Goal: Information Seeking & Learning: Check status

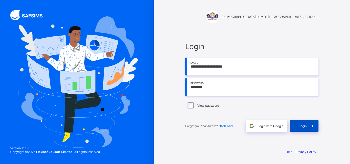
click at [297, 128] on div "Login" at bounding box center [304, 126] width 29 height 12
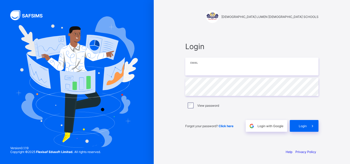
type input "**********"
click at [301, 127] on span "Login" at bounding box center [303, 126] width 8 height 4
type input "**********"
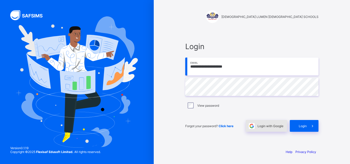
click at [269, 128] on span "Login with Google" at bounding box center [270, 126] width 26 height 4
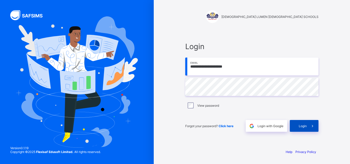
click at [313, 125] on icon at bounding box center [312, 126] width 5 height 5
type input "**********"
click at [226, 127] on span "Click here" at bounding box center [225, 126] width 15 height 4
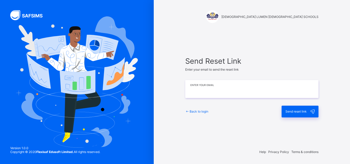
click at [217, 89] on input "email" at bounding box center [251, 89] width 133 height 18
type input "**********"
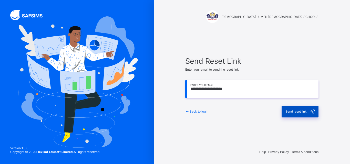
click at [295, 112] on span "Send reset link" at bounding box center [295, 112] width 21 height 4
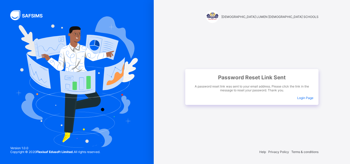
click at [307, 98] on span "Login Page" at bounding box center [305, 98] width 16 height 4
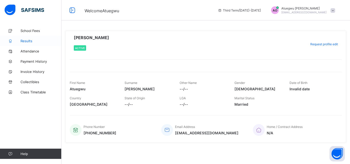
click at [29, 40] on span "Results" at bounding box center [40, 41] width 41 height 4
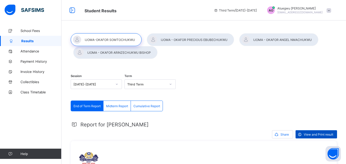
click at [317, 133] on span "View and Print result" at bounding box center [318, 135] width 29 height 4
click at [144, 108] on span "Cumulative Report" at bounding box center [146, 106] width 27 height 4
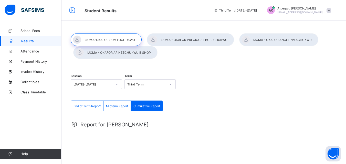
click at [144, 108] on span "Cumulative Report" at bounding box center [146, 106] width 27 height 4
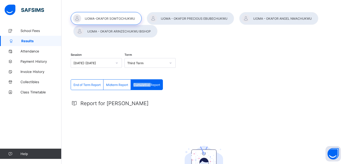
scroll to position [18, 0]
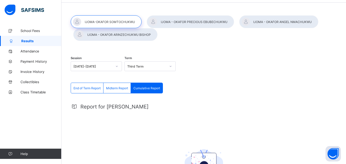
click at [125, 90] on span "Midterm Report" at bounding box center [117, 88] width 22 height 4
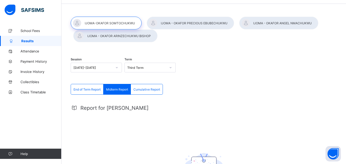
scroll to position [17, 0]
click at [185, 21] on div at bounding box center [190, 22] width 87 height 13
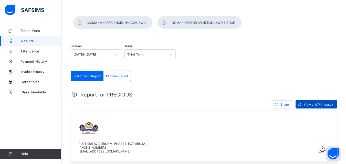
click at [319, 107] on span "View and Print result" at bounding box center [318, 105] width 29 height 4
click at [38, 31] on span "School Fees" at bounding box center [40, 31] width 41 height 4
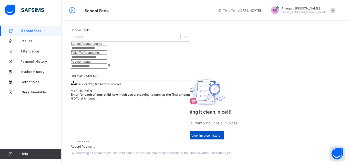
click at [209, 134] on span "View invoice history" at bounding box center [205, 136] width 29 height 4
click at [208, 133] on div "View invoice history" at bounding box center [205, 135] width 37 height 8
click at [29, 28] on link "School Fees" at bounding box center [30, 31] width 61 height 10
click at [31, 63] on span "Payment History" at bounding box center [40, 61] width 41 height 4
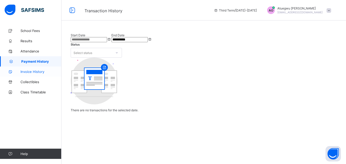
click at [36, 70] on span "Invoice History" at bounding box center [40, 72] width 41 height 4
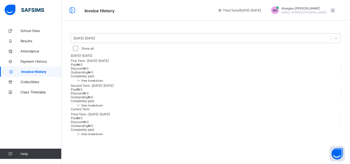
click at [103, 136] on span "View breakdown" at bounding box center [89, 134] width 27 height 4
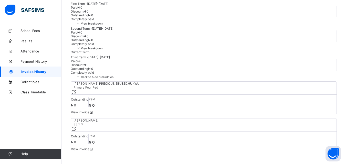
scroll to position [64, 0]
click at [94, 147] on icon at bounding box center [91, 149] width 4 height 4
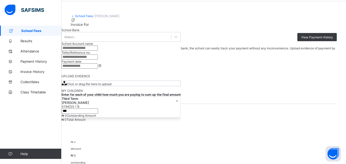
scroll to position [15, 0]
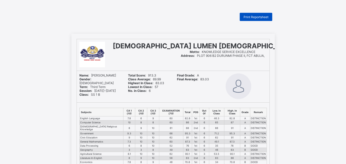
click at [255, 17] on span "Print Reportsheet" at bounding box center [256, 17] width 25 height 4
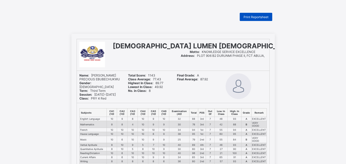
click at [255, 15] on span "Print Reportsheet" at bounding box center [256, 17] width 25 height 4
